Goal: Check status: Check status

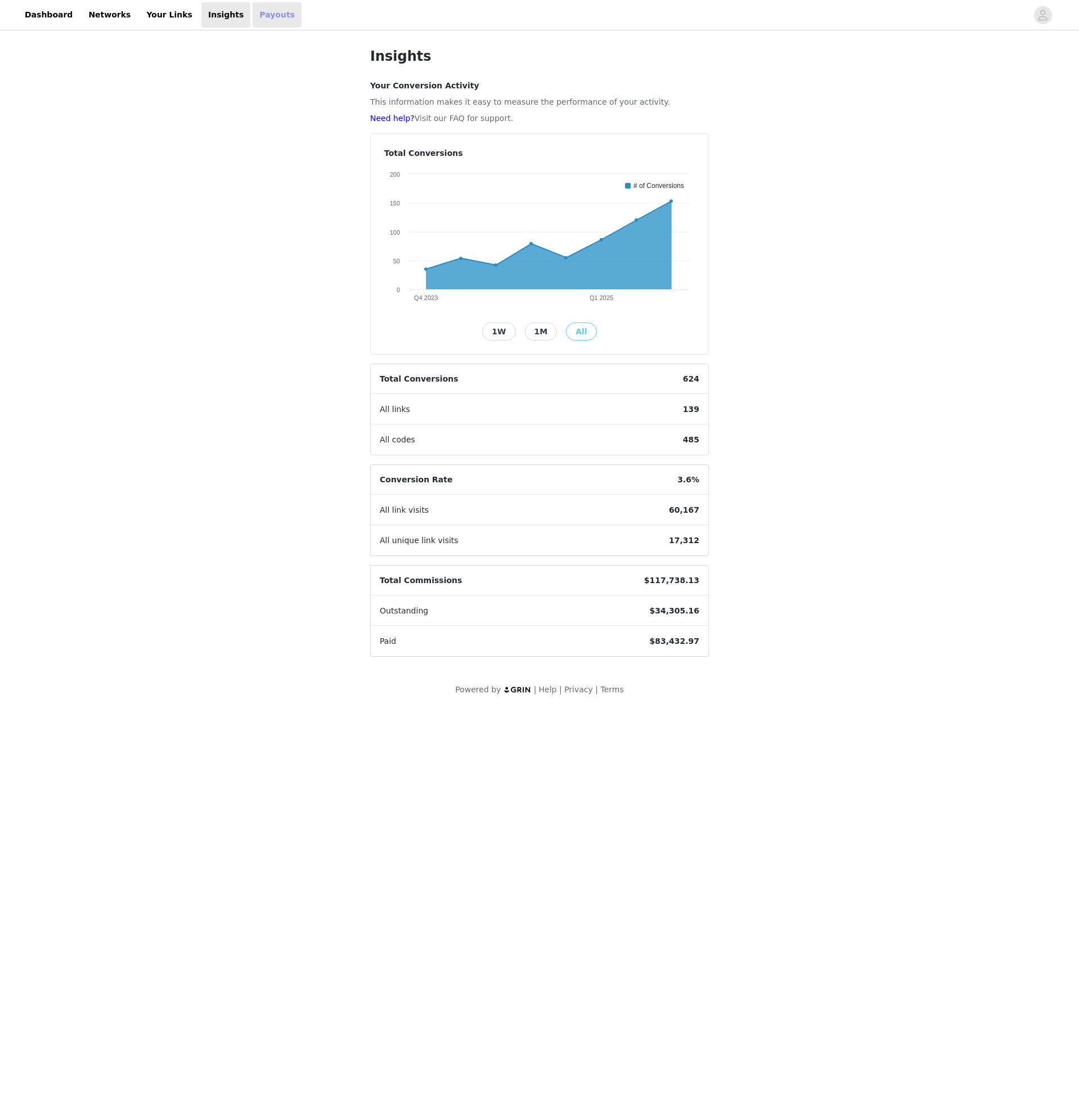
click at [256, 14] on link "Payouts" at bounding box center [277, 14] width 49 height 25
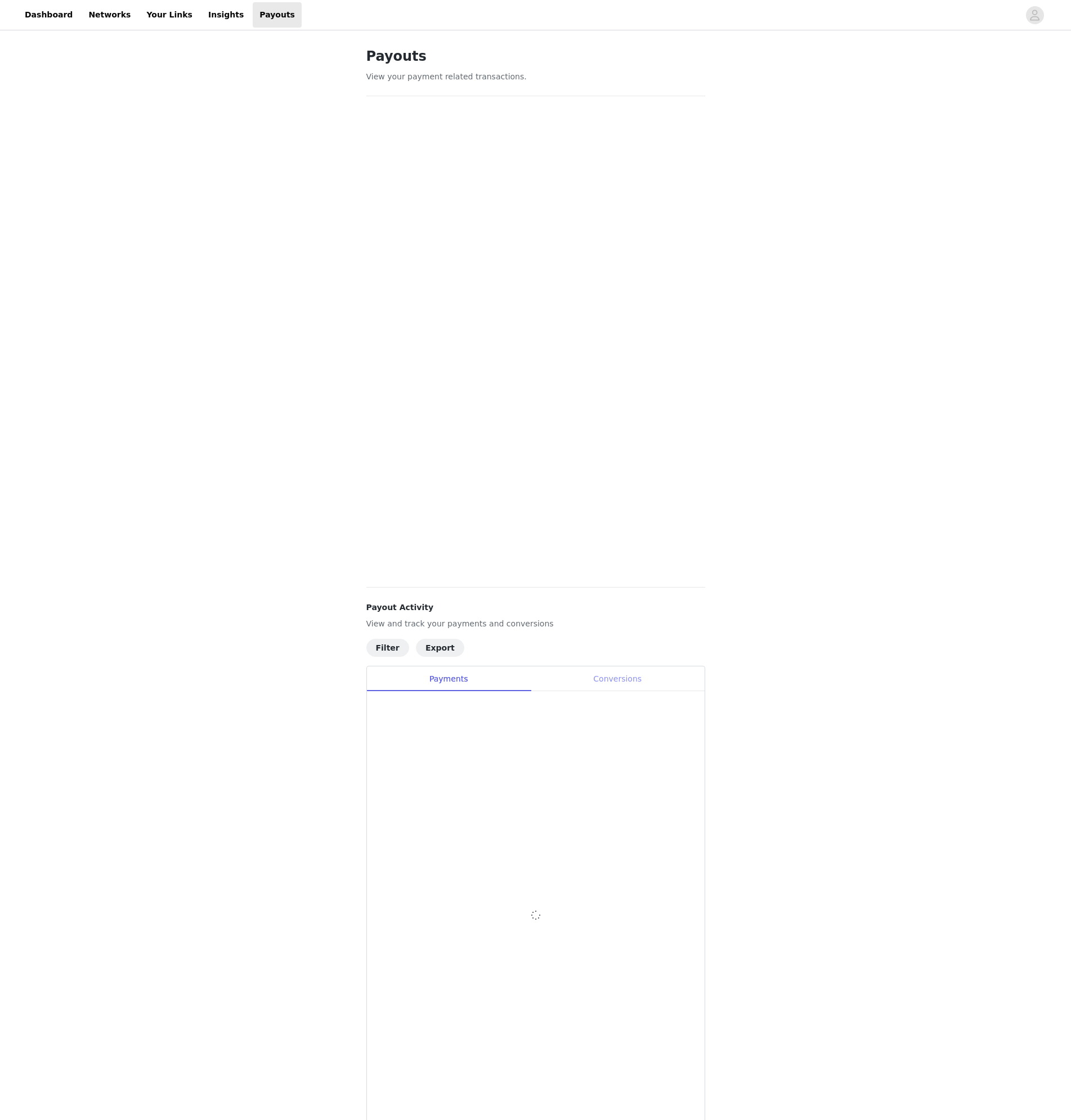
click at [627, 682] on div "Conversions" at bounding box center [618, 679] width 174 height 25
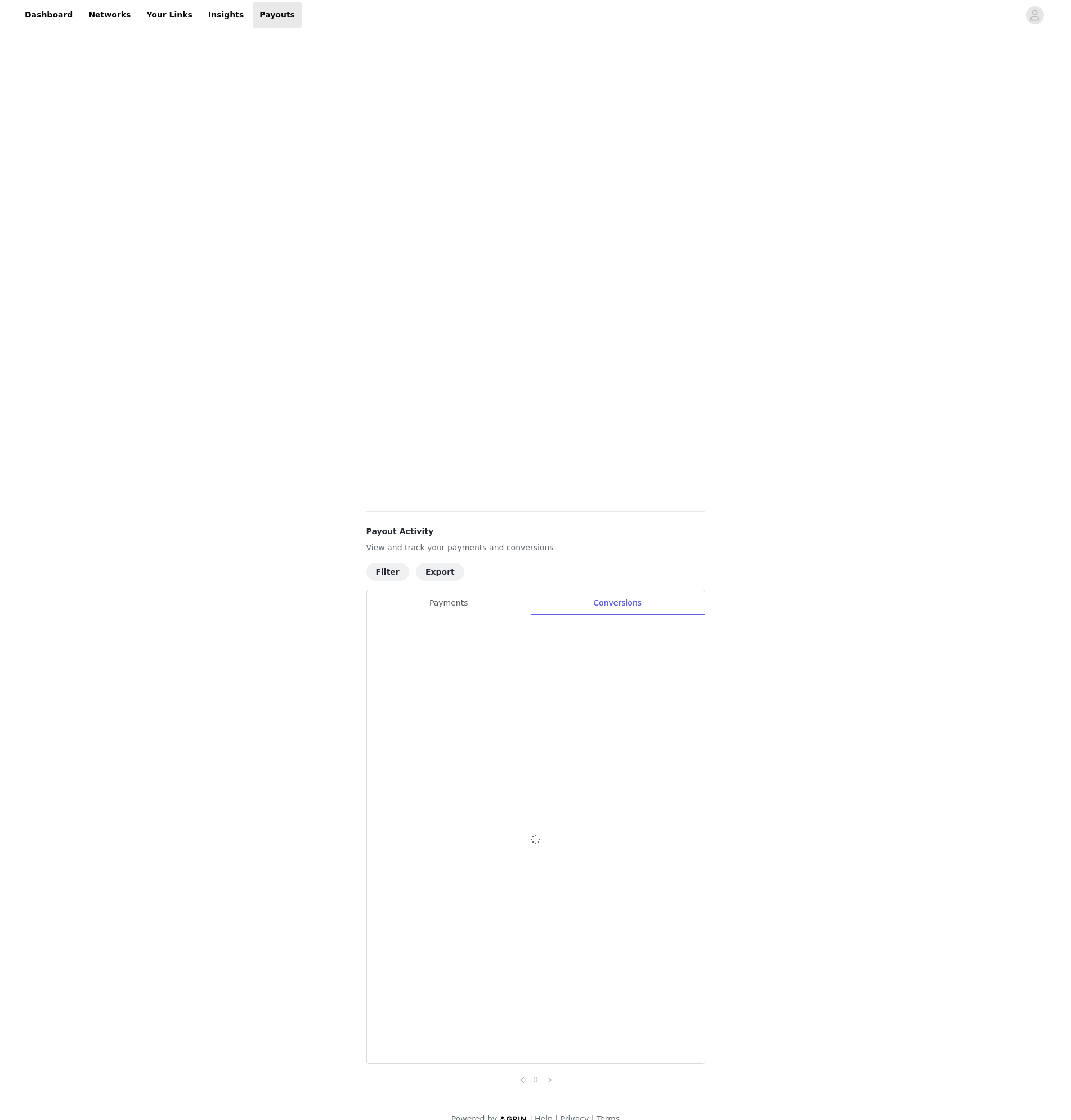
scroll to position [95, 0]
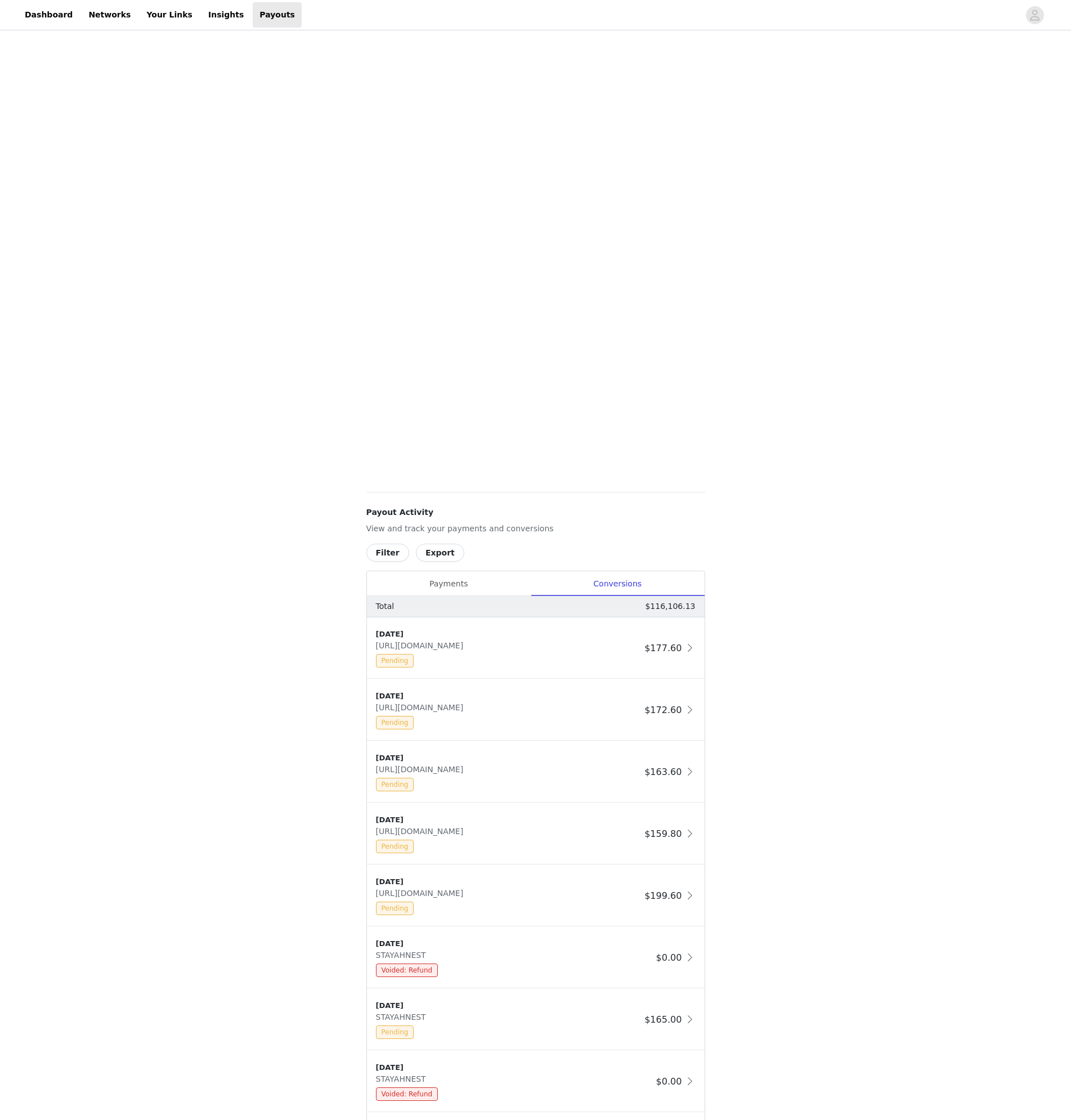
click at [385, 555] on button "Filter" at bounding box center [387, 553] width 42 height 18
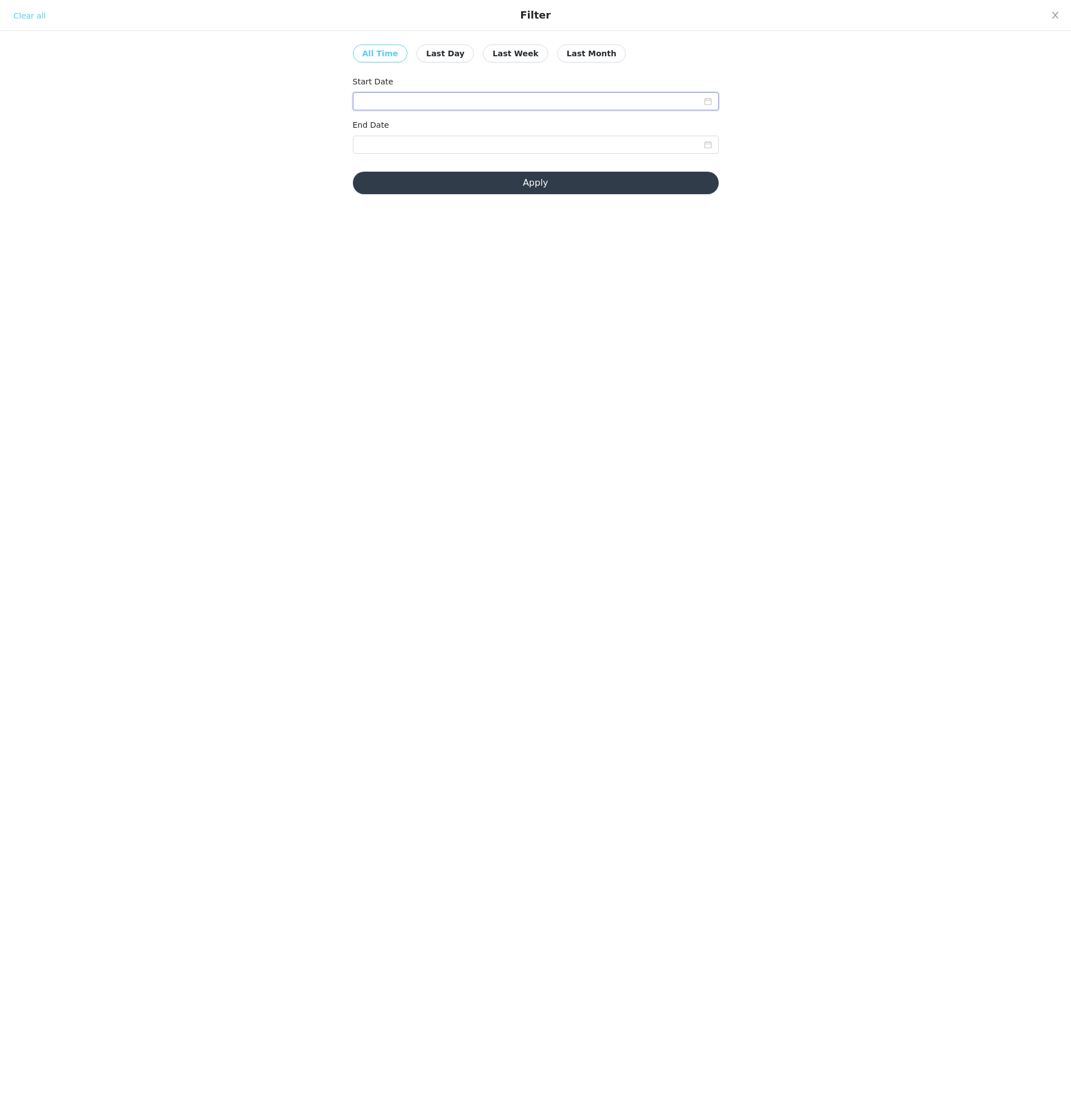
click at [522, 107] on input at bounding box center [536, 101] width 366 height 18
click at [467, 157] on div "1" at bounding box center [472, 163] width 14 height 14
type input "[DATE]"
click at [565, 145] on input at bounding box center [536, 145] width 366 height 18
click at [373, 288] on div "31" at bounding box center [370, 290] width 14 height 14
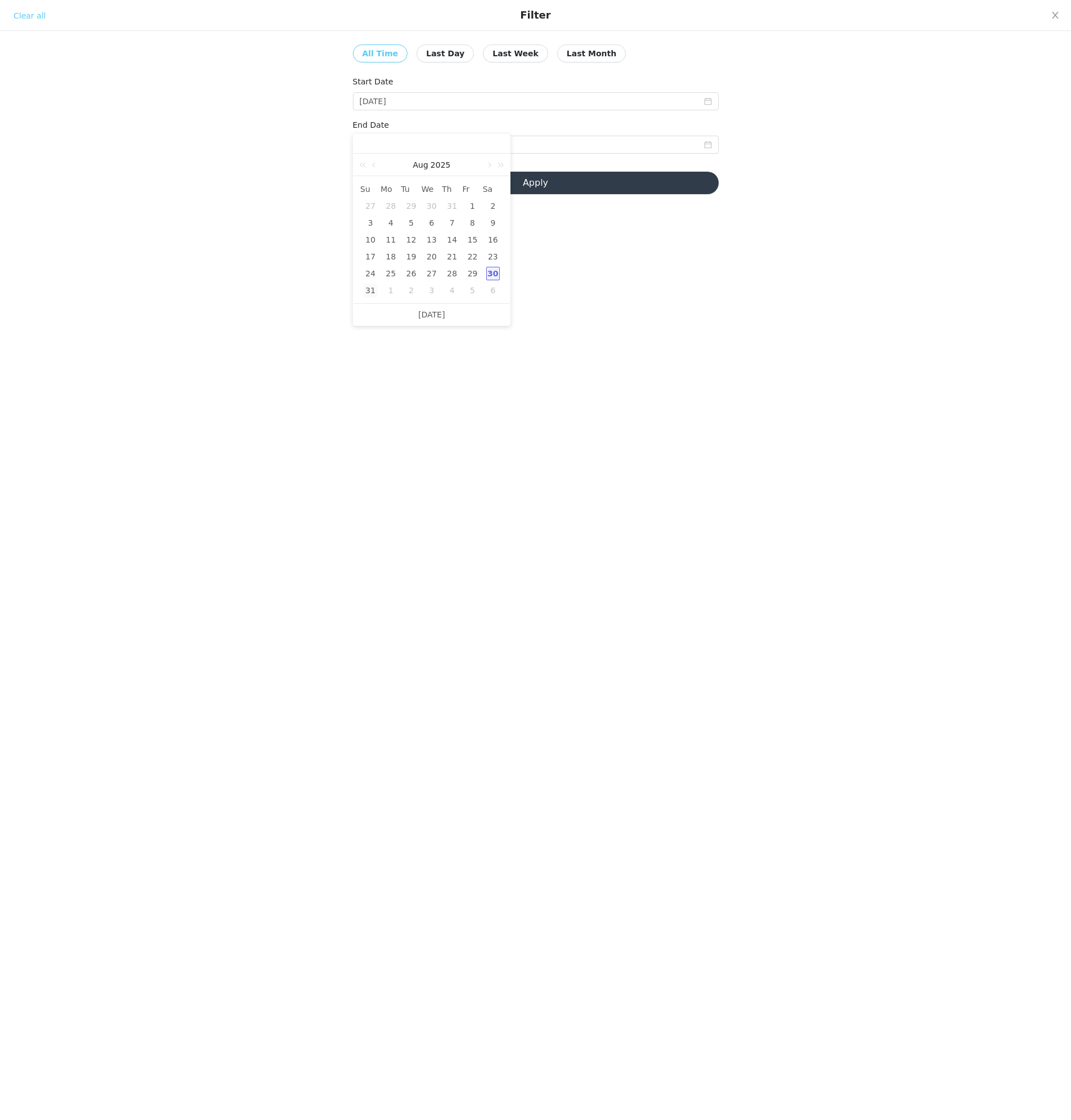
type input "[DATE]"
click at [592, 182] on button "Apply" at bounding box center [536, 182] width 366 height 23
